Goal: Task Accomplishment & Management: Complete application form

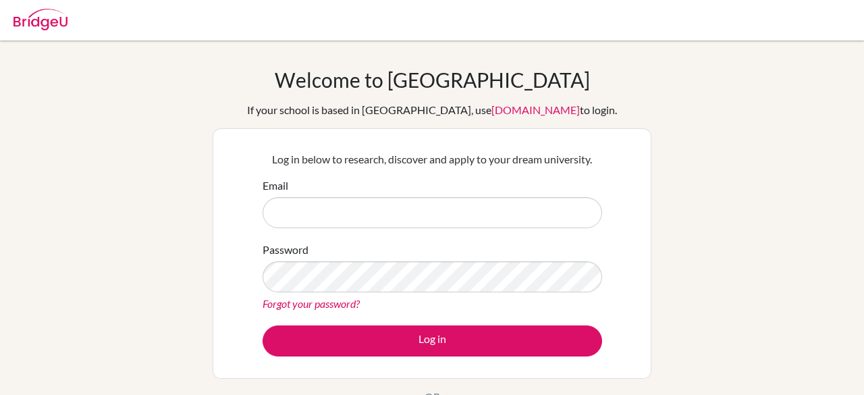
type input "[PERSON_NAME][EMAIL_ADDRESS][DOMAIN_NAME]"
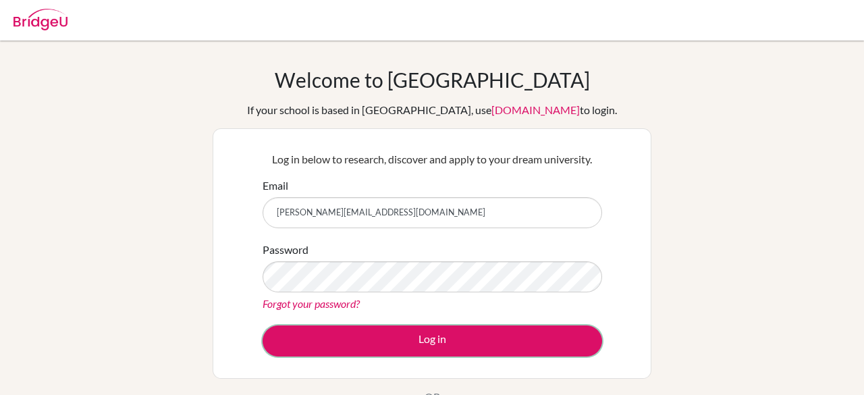
click at [344, 339] on button "Log in" at bounding box center [432, 340] width 339 height 31
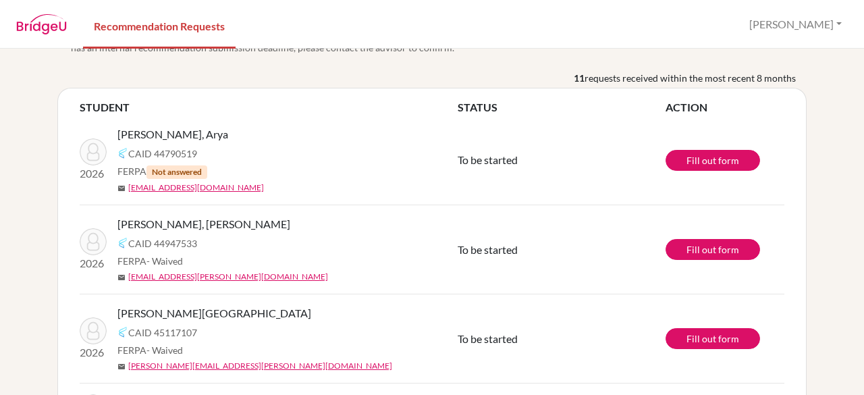
scroll to position [45, 0]
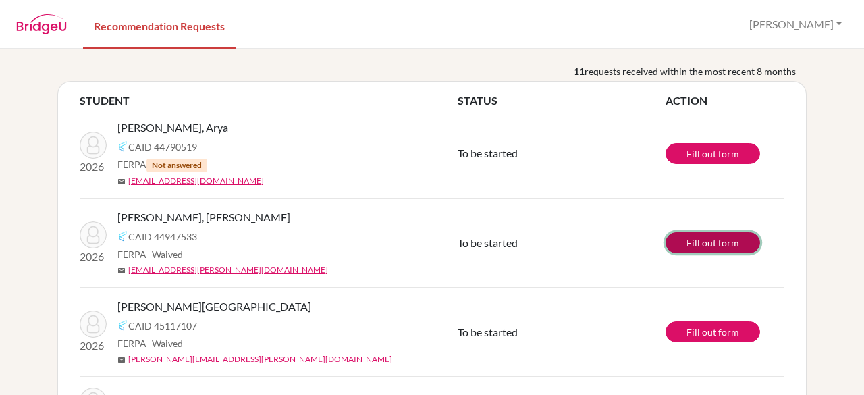
click at [711, 241] on link "Fill out form" at bounding box center [712, 242] width 94 height 21
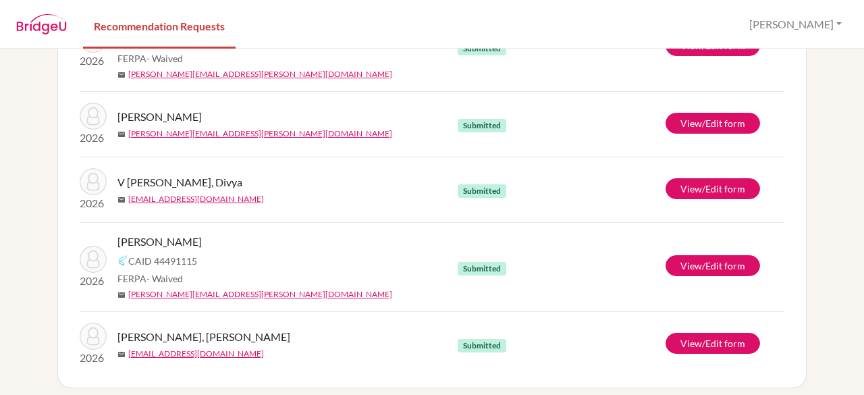
scroll to position [645, 0]
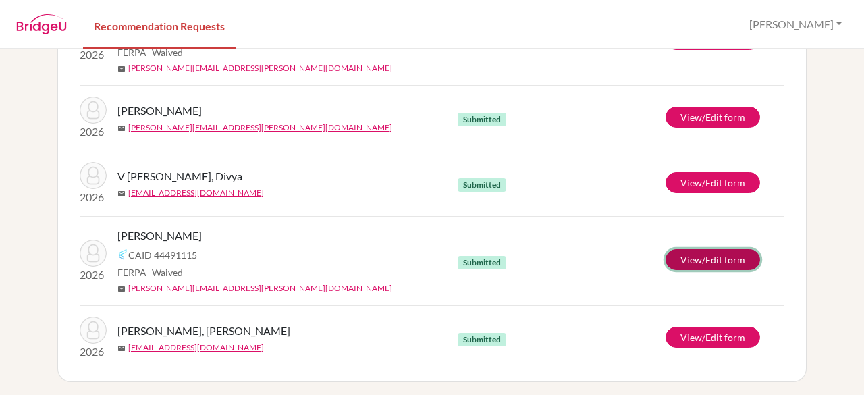
click at [687, 254] on link "View/Edit form" at bounding box center [712, 259] width 94 height 21
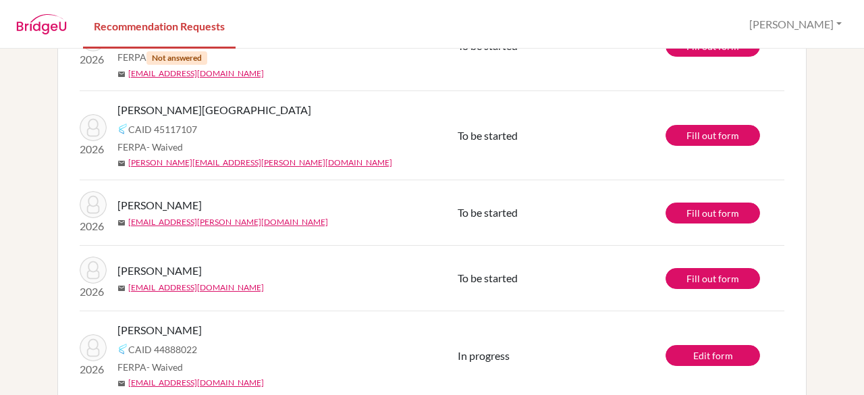
scroll to position [136, 0]
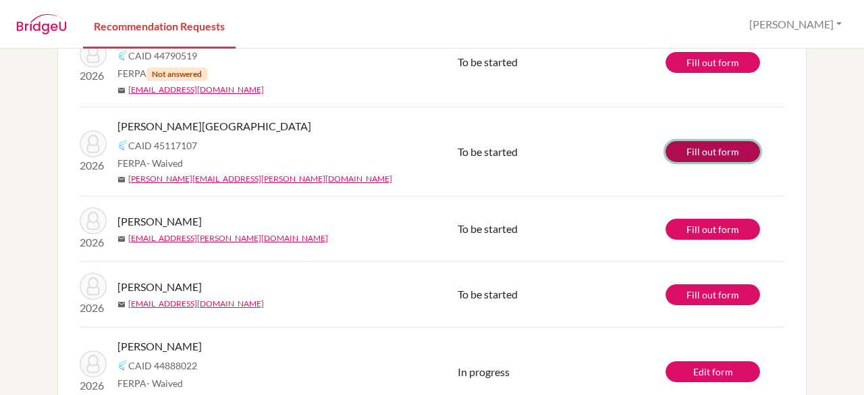
click at [703, 154] on link "Fill out form" at bounding box center [712, 151] width 94 height 21
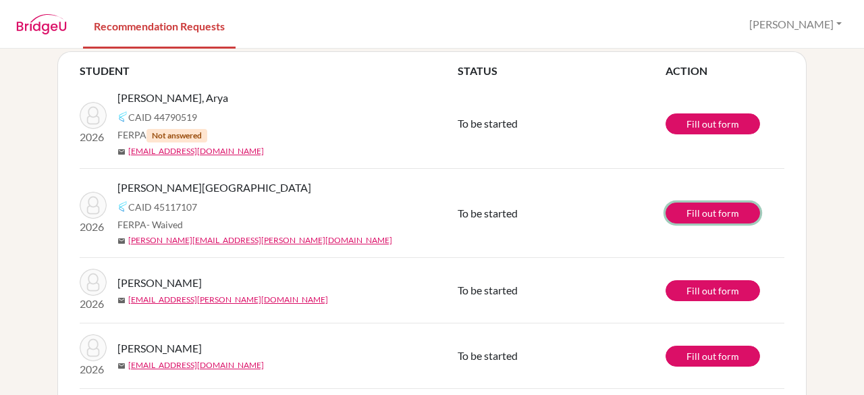
scroll to position [0, 0]
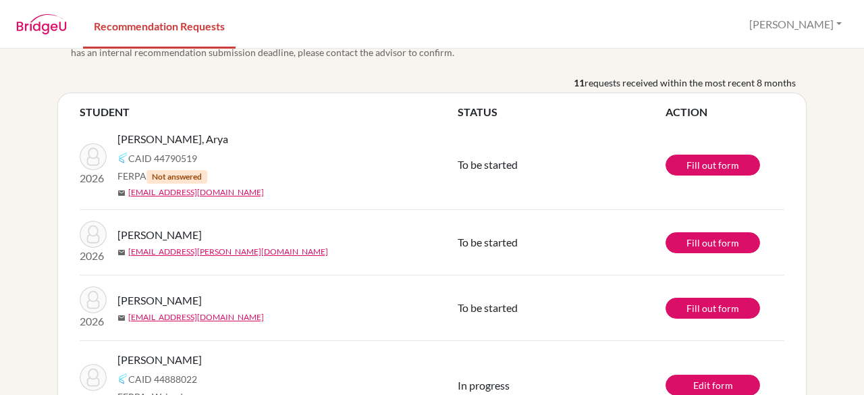
scroll to position [20, 0]
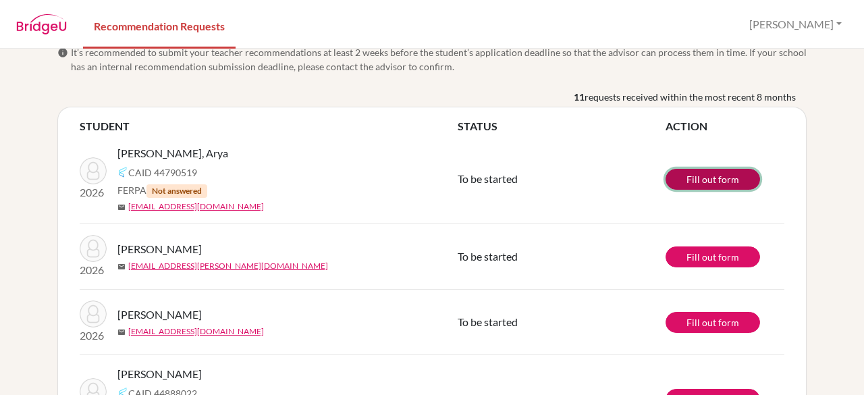
click at [709, 185] on link "Fill out form" at bounding box center [712, 179] width 94 height 21
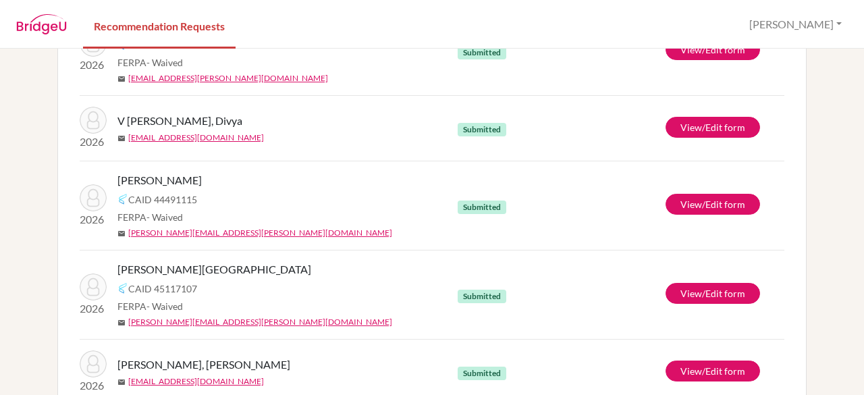
scroll to position [645, 0]
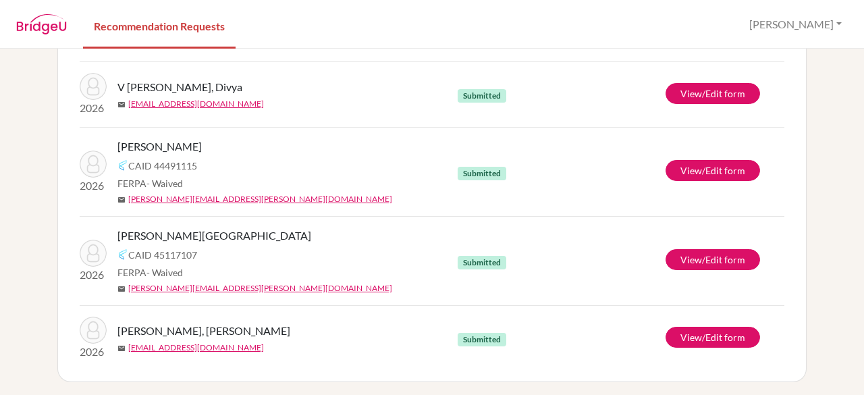
click at [151, 142] on span "Salwan, Aadya" at bounding box center [159, 146] width 84 height 16
click at [726, 162] on link "View/Edit form" at bounding box center [712, 170] width 94 height 21
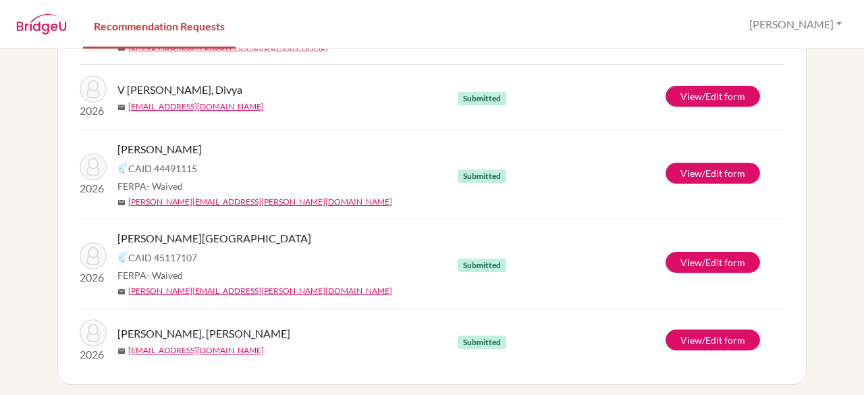
scroll to position [645, 0]
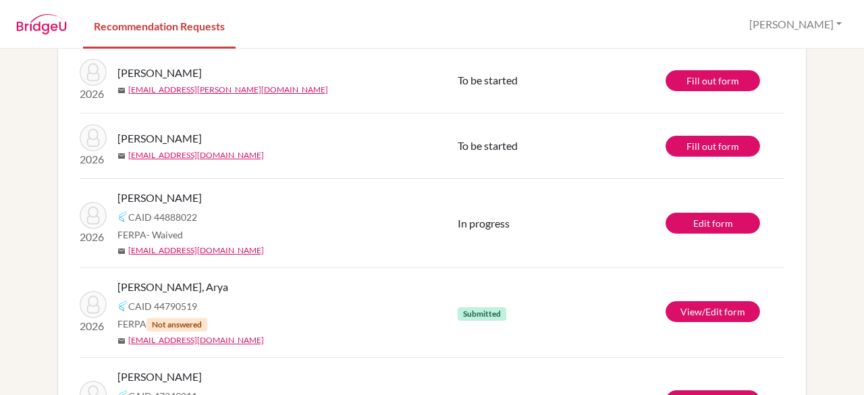
scroll to position [104, 0]
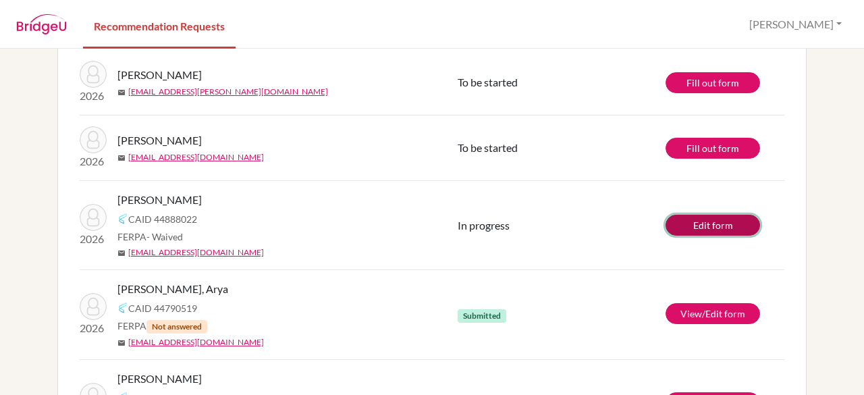
click at [732, 227] on link "Edit form" at bounding box center [712, 225] width 94 height 21
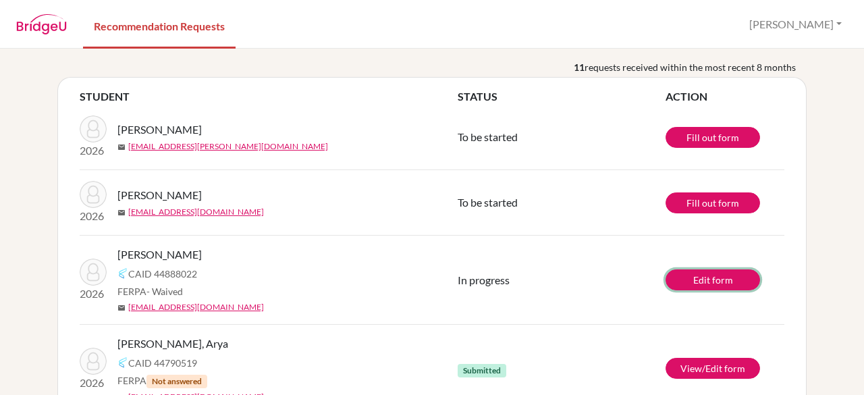
scroll to position [48, 0]
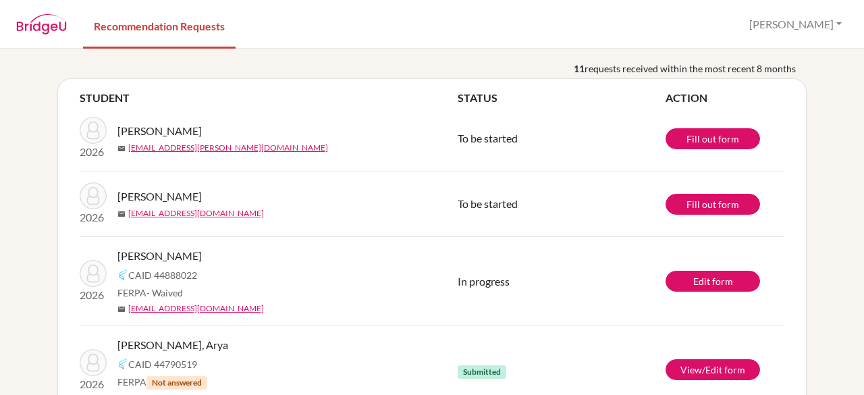
click at [819, 143] on div "info It’s recommended to submit your teacher recommendations at least 2 weeks b…" at bounding box center [432, 222] width 864 height 346
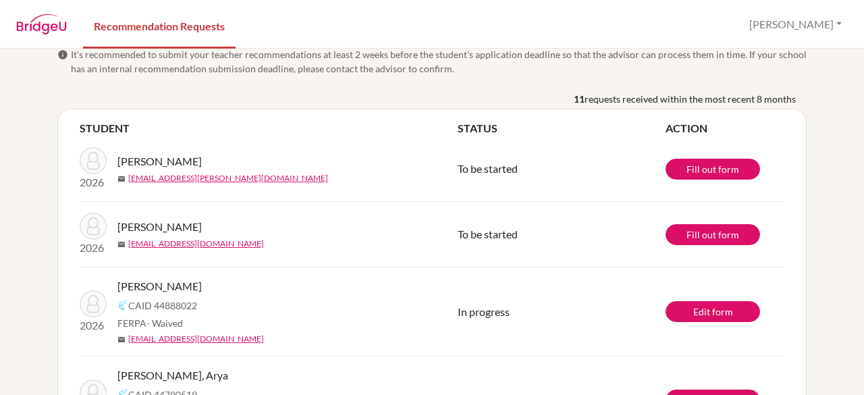
scroll to position [0, 0]
